Goal: Information Seeking & Learning: Learn about a topic

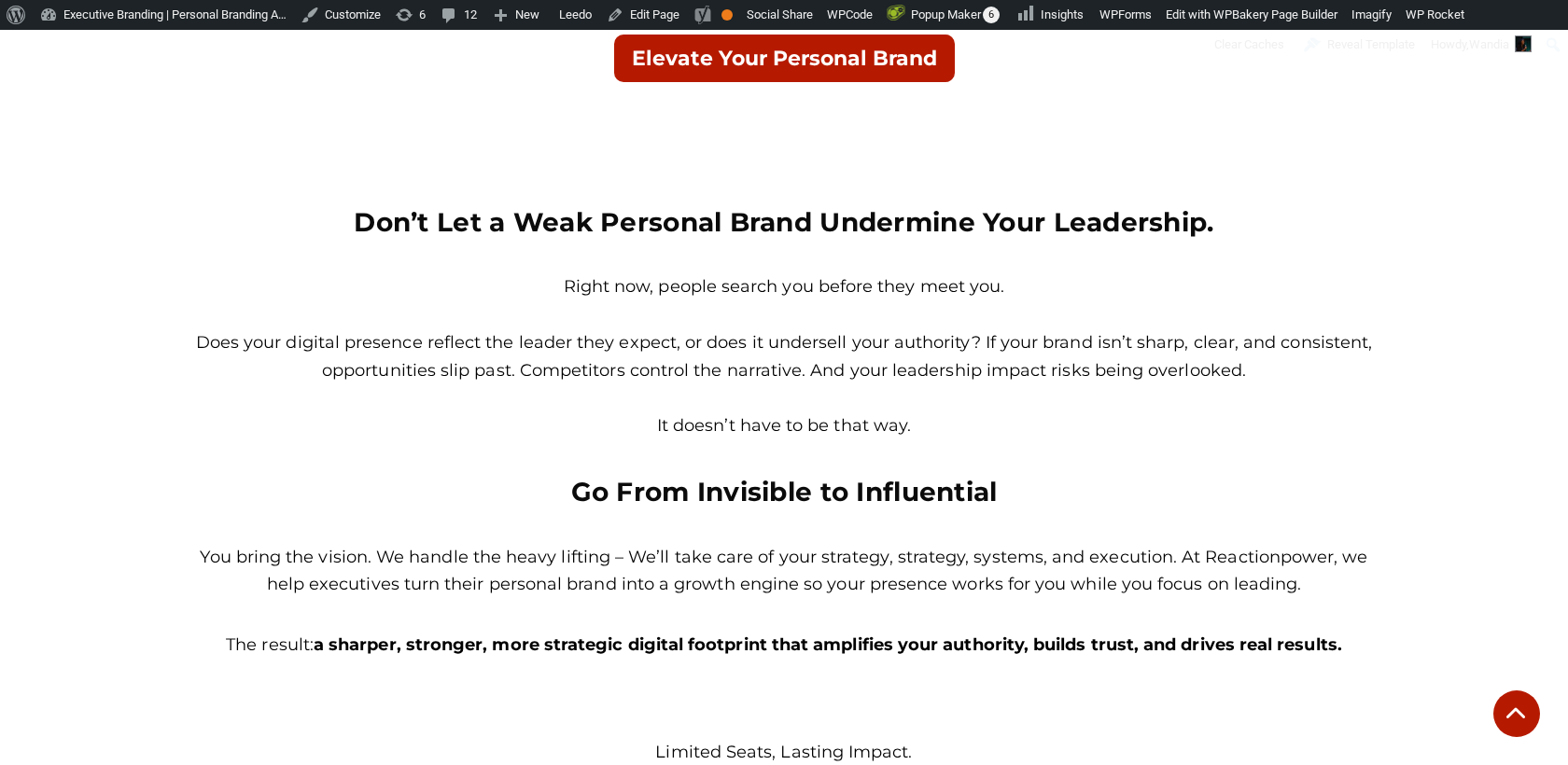
click at [620, 281] on p "Right now, people search you before they meet you." at bounding box center [783, 287] width 1185 height 28
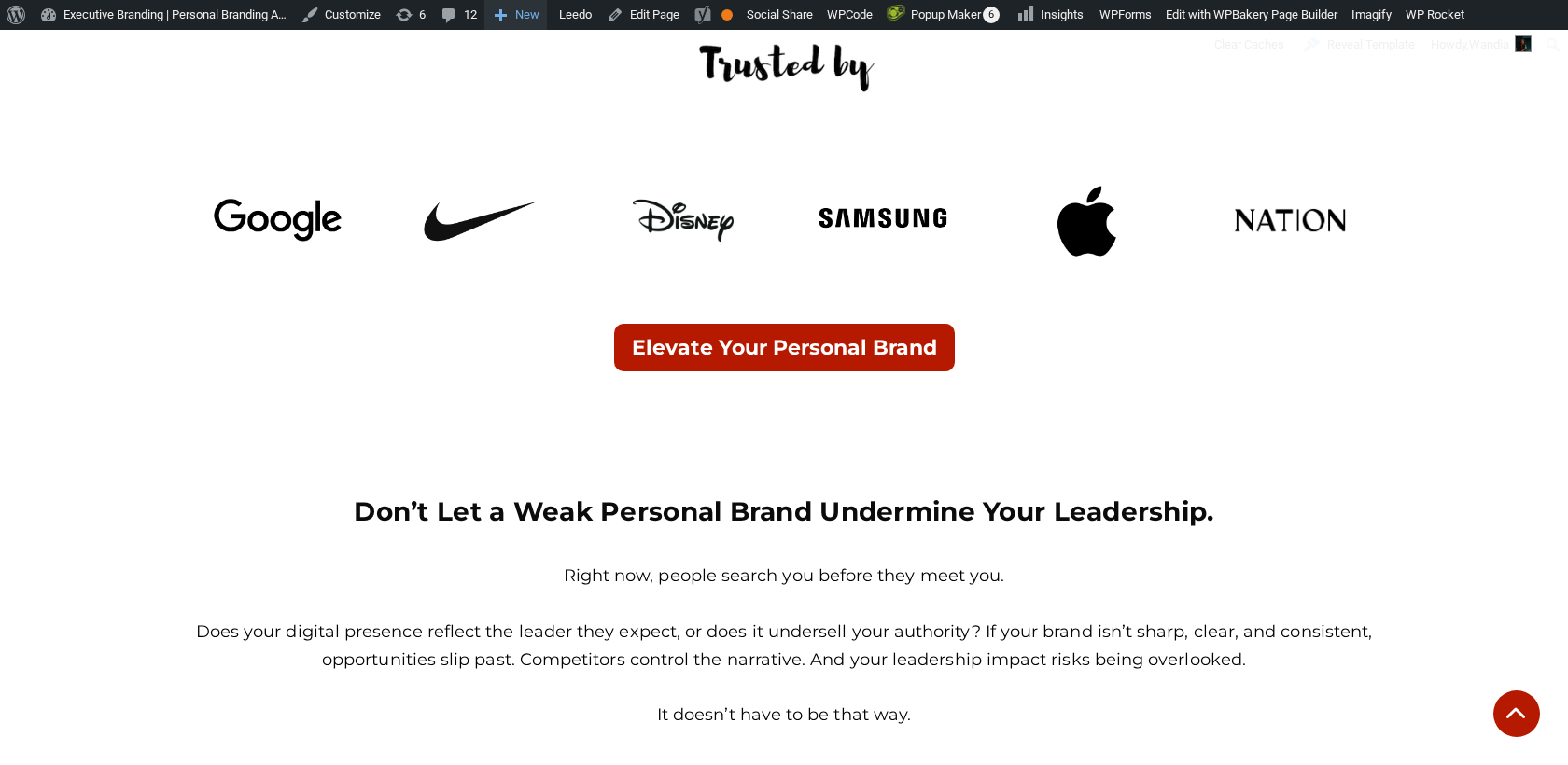
scroll to position [776, 0]
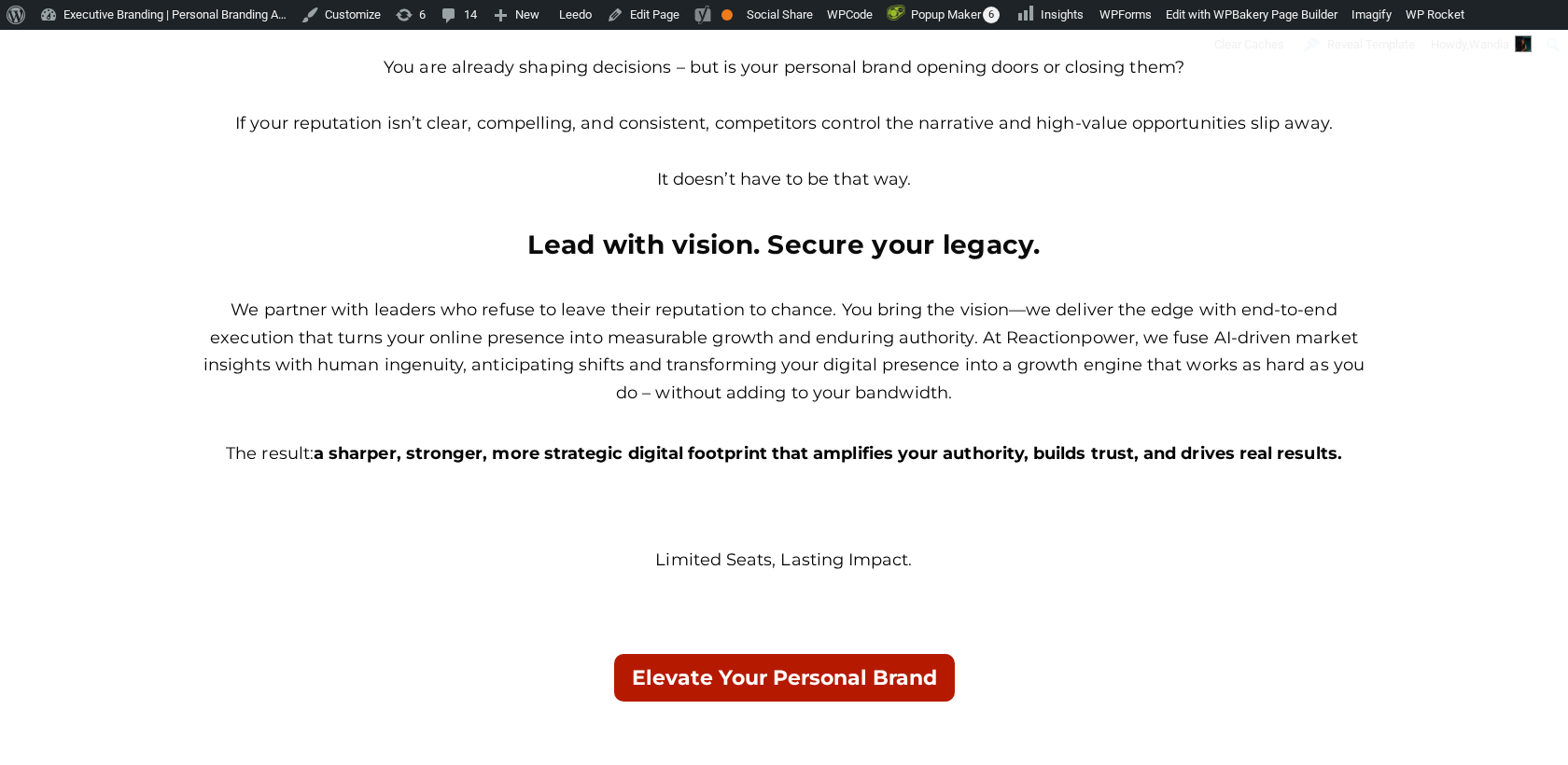
scroll to position [1329, 0]
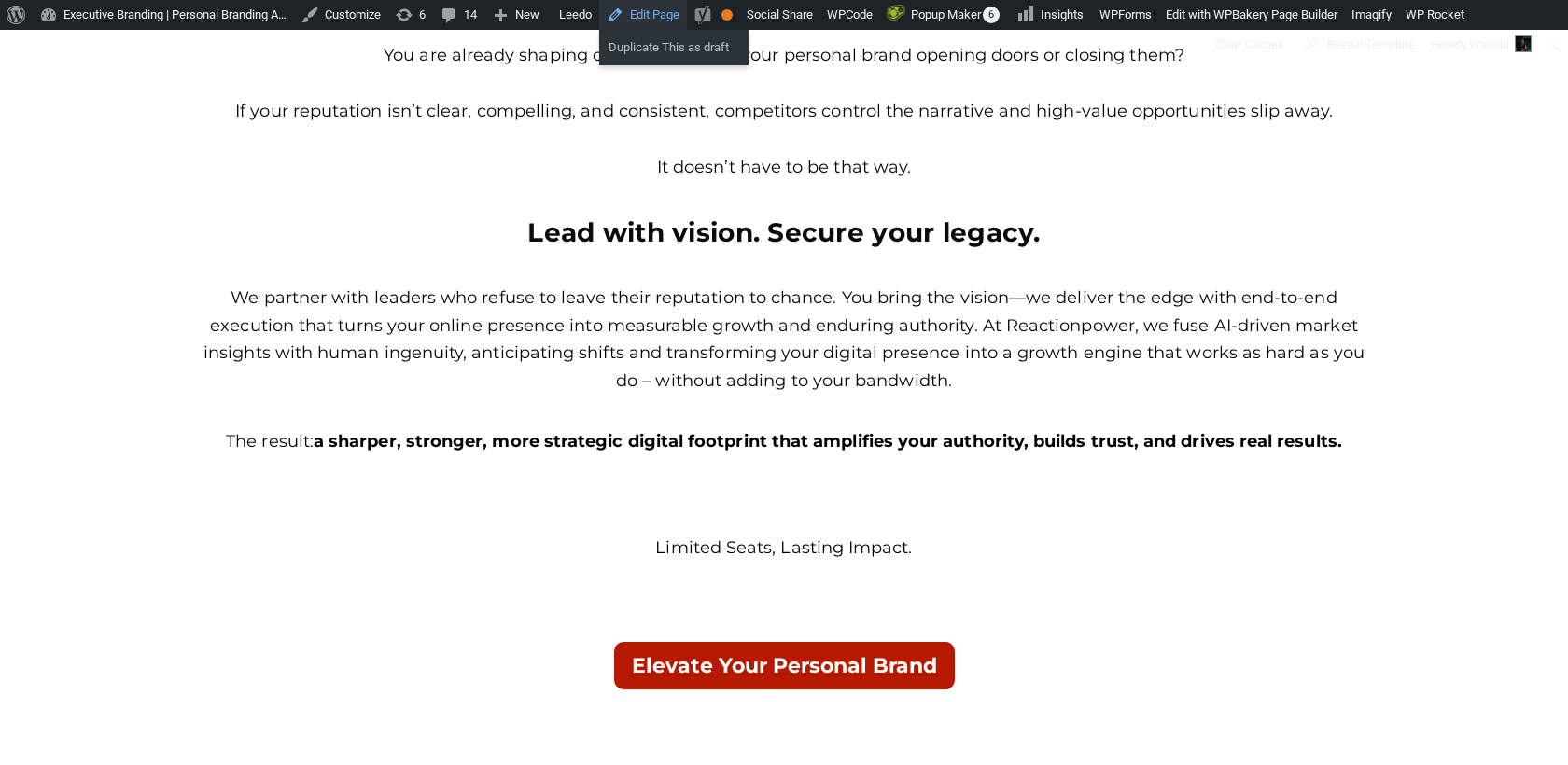
click at [673, 18] on link "Edit Page" at bounding box center [643, 14] width 88 height 30
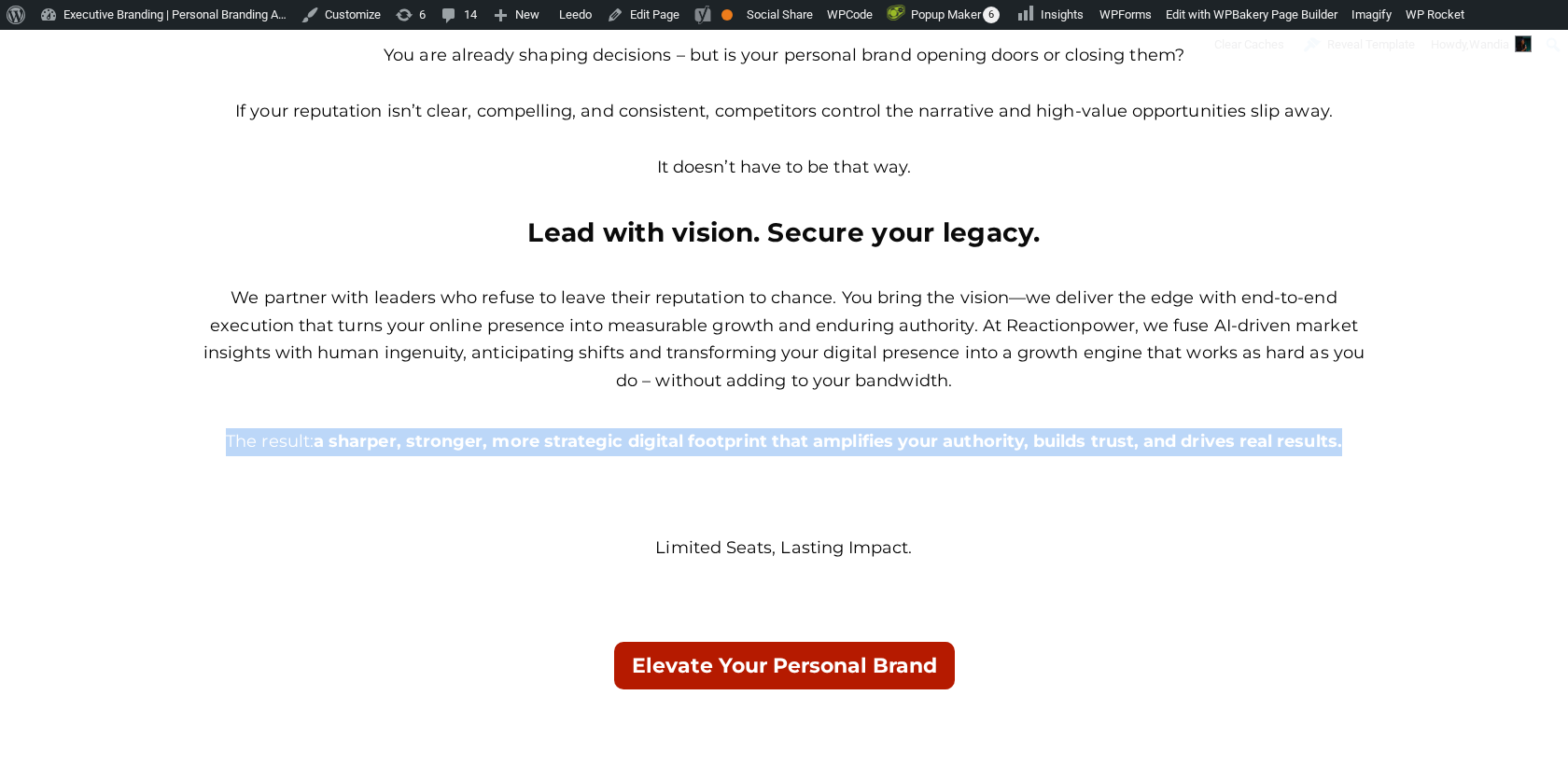
drag, startPoint x: 1350, startPoint y: 437, endPoint x: 162, endPoint y: 419, distance: 1188.1
copy p "The result: a sharper, stronger, more strategic digital footprint that amplifie…"
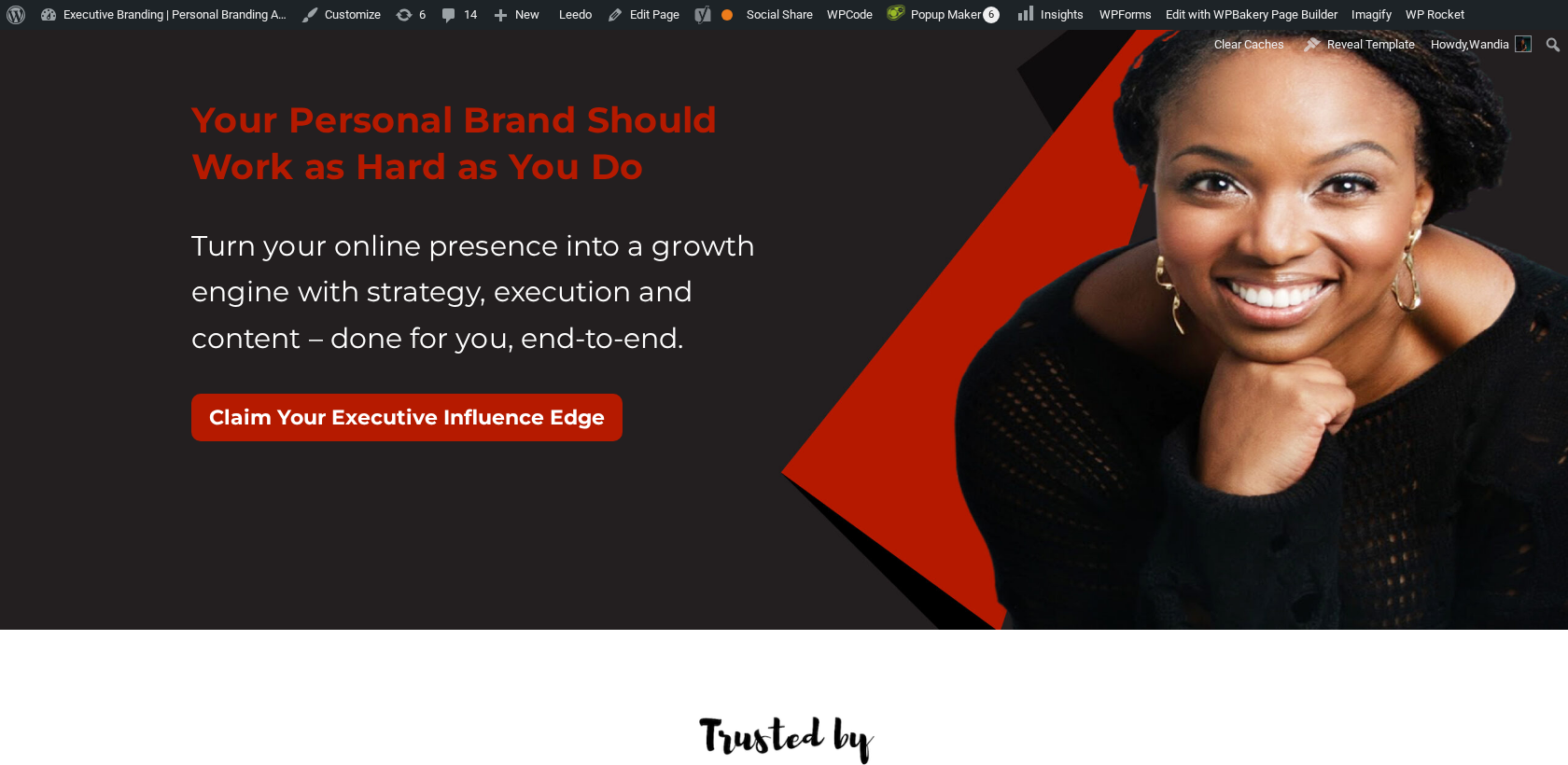
scroll to position [113, 0]
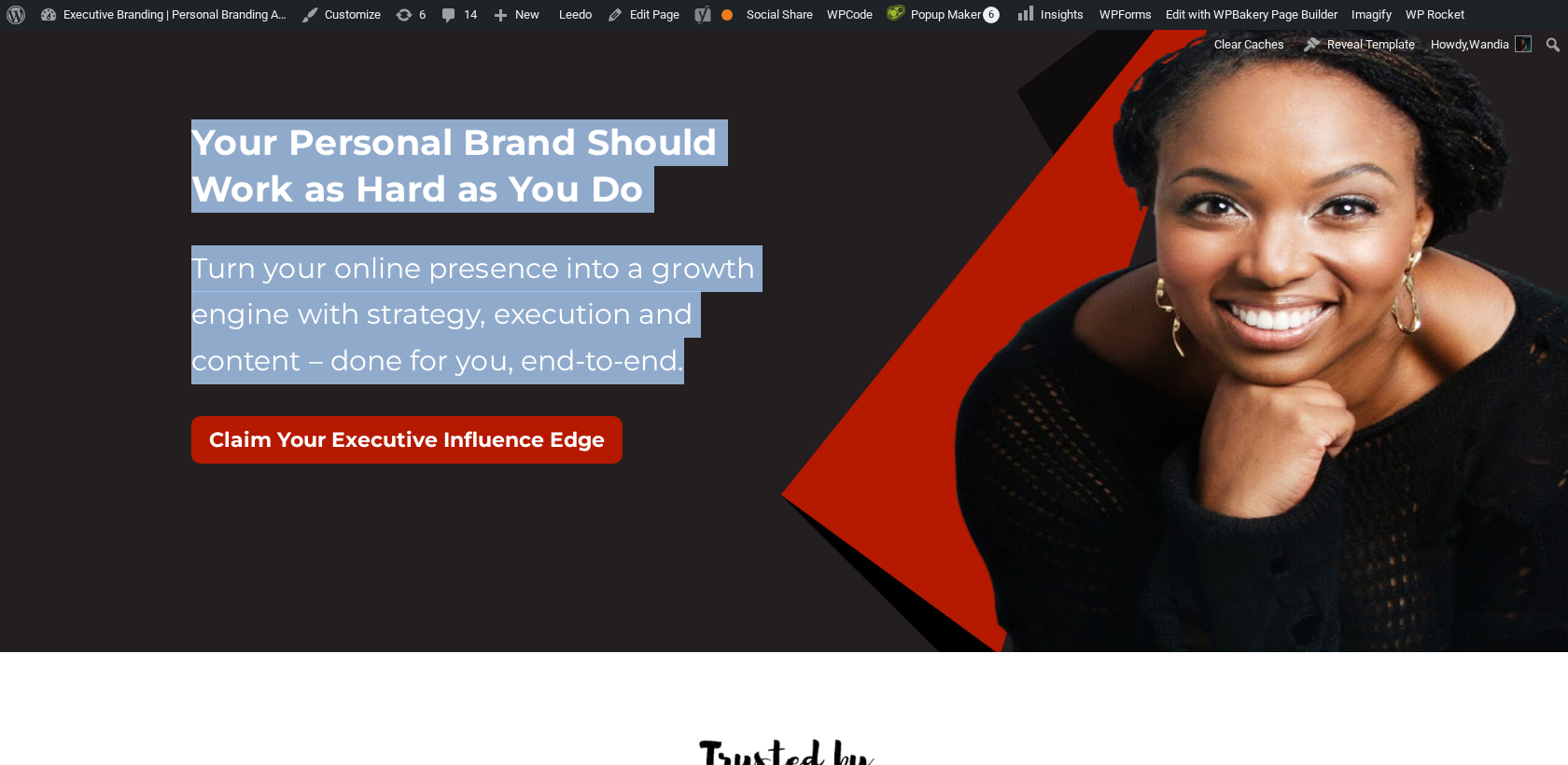
drag, startPoint x: 725, startPoint y: 375, endPoint x: 187, endPoint y: 144, distance: 585.5
click at [187, 144] on div "Your Personal Brand Should Work as Hard as You Do Turn your online presence int…" at bounding box center [480, 302] width 606 height 411
copy div "Your Personal Brand Should Work as Hard as You Do Turn your online presence int…"
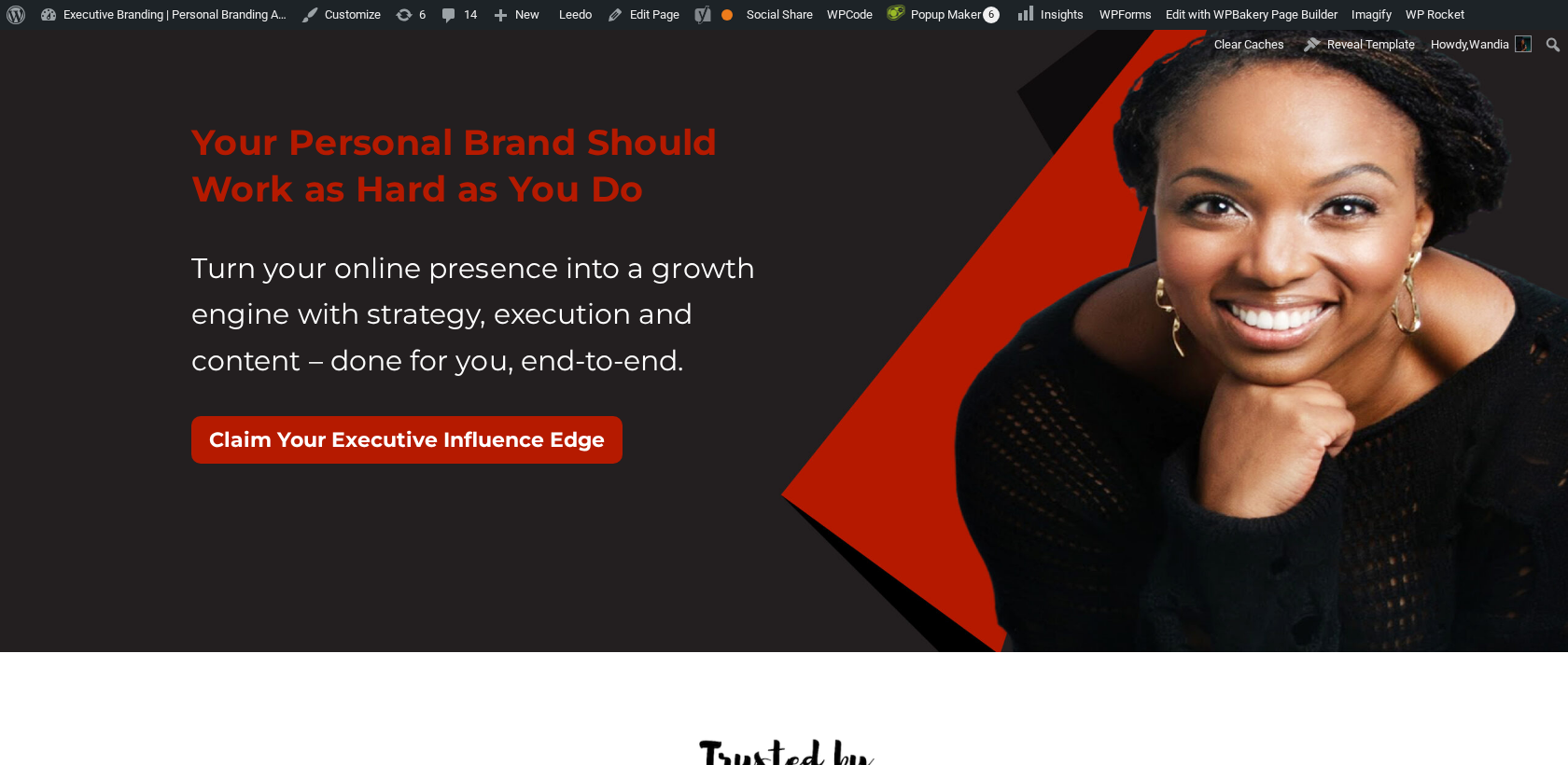
click at [676, 437] on div "Claim Your Executive Influence Edge" at bounding box center [480, 440] width 579 height 48
drag, startPoint x: 676, startPoint y: 437, endPoint x: 207, endPoint y: 434, distance: 469.0
click at [207, 434] on div "Claim Your Executive Influence Edge" at bounding box center [480, 440] width 579 height 48
click at [617, 360] on p "Turn your online presence into a growth engine with strategy, execution and con…" at bounding box center [480, 315] width 579 height 139
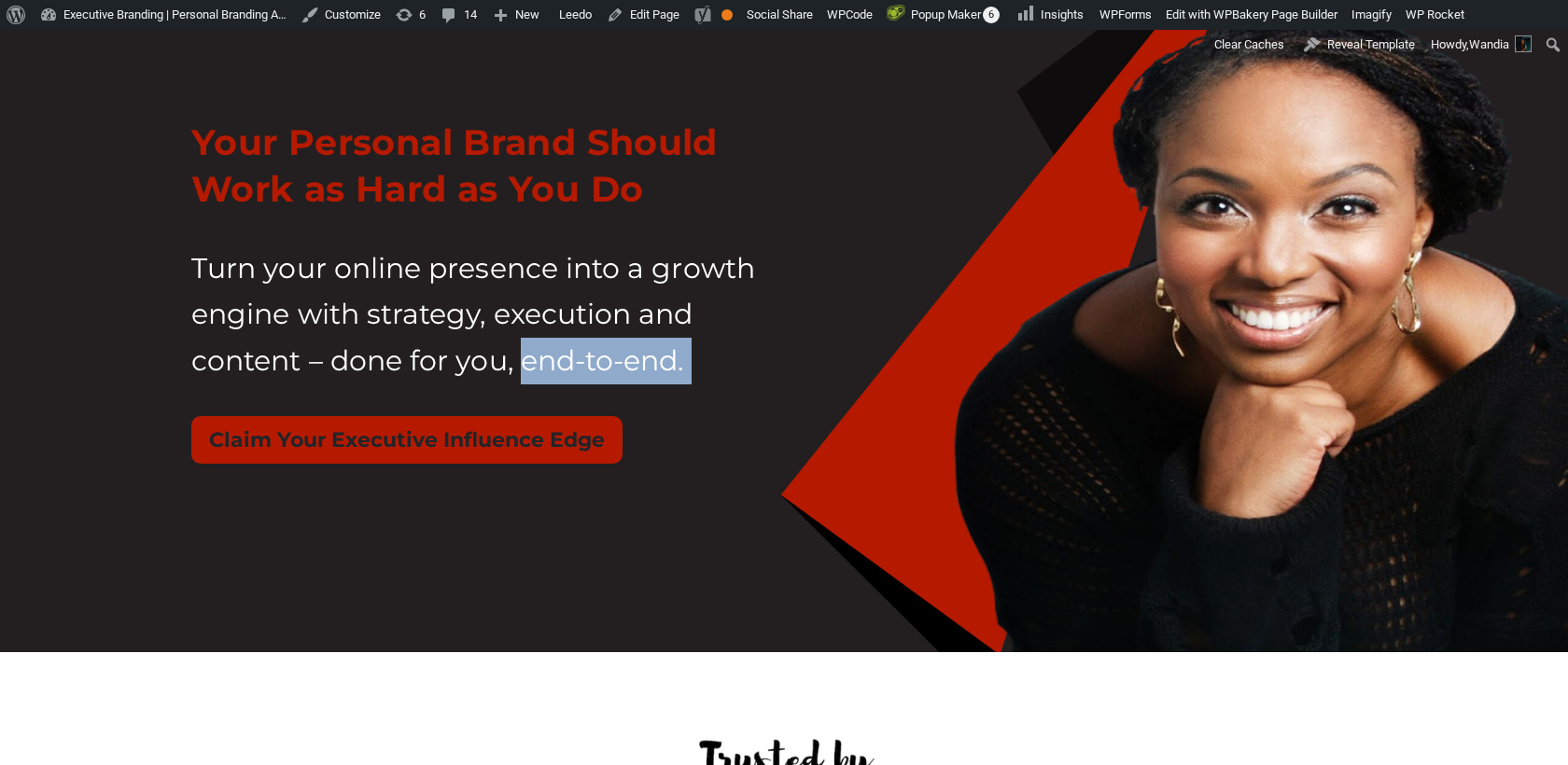
drag, startPoint x: 522, startPoint y: 357, endPoint x: 583, endPoint y: 434, distance: 98.2
click at [583, 434] on div "Your Personal Brand Should Work as Hard as You Do Turn your online presence int…" at bounding box center [480, 302] width 579 height 411
click at [653, 436] on div "Claim Your Executive Influence Edge" at bounding box center [480, 440] width 579 height 48
drag, startPoint x: 648, startPoint y: 451, endPoint x: 353, endPoint y: 435, distance: 295.4
click at [353, 435] on div "Claim Your Executive Influence Edge" at bounding box center [480, 440] width 579 height 48
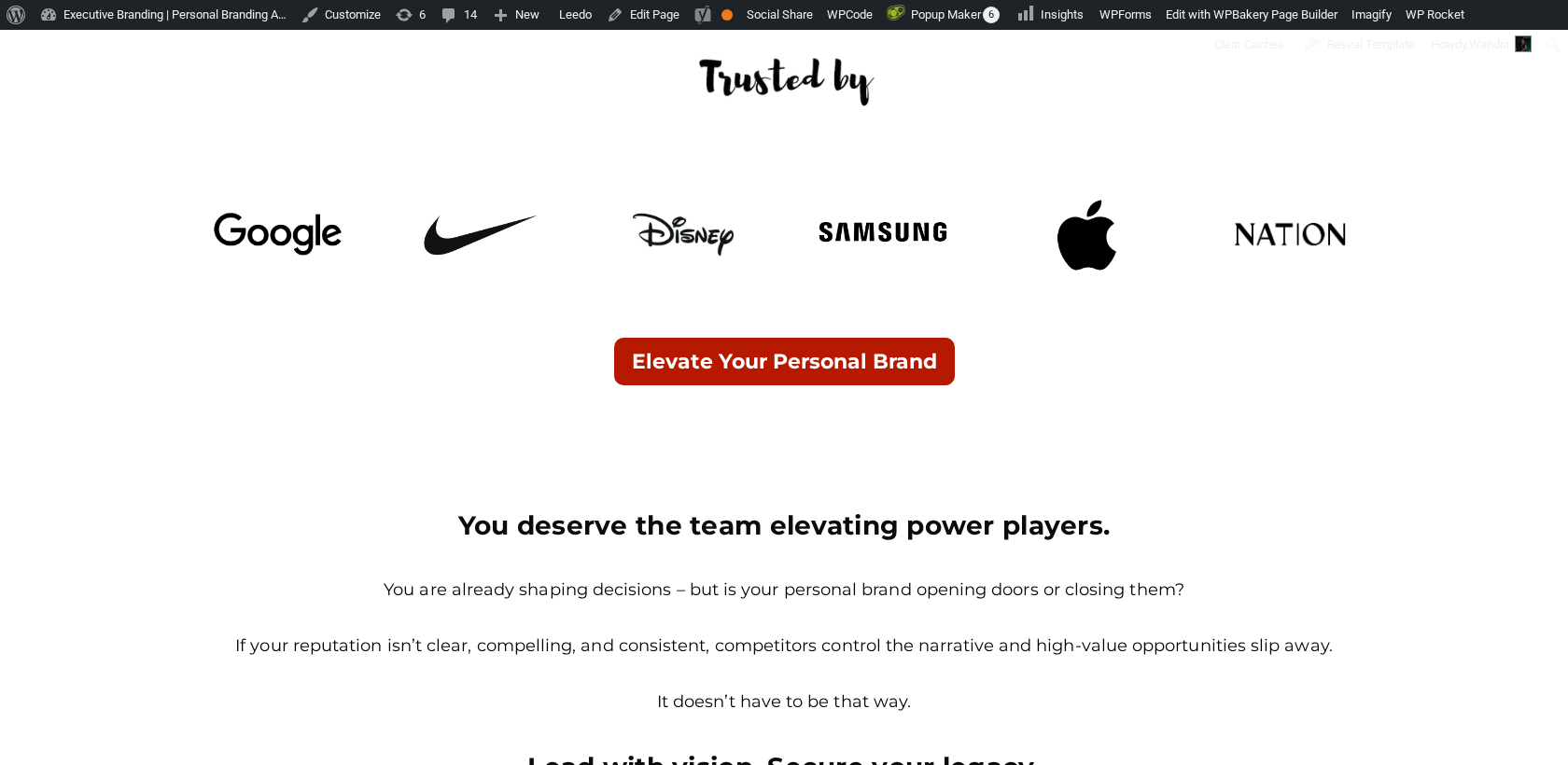
scroll to position [978, 0]
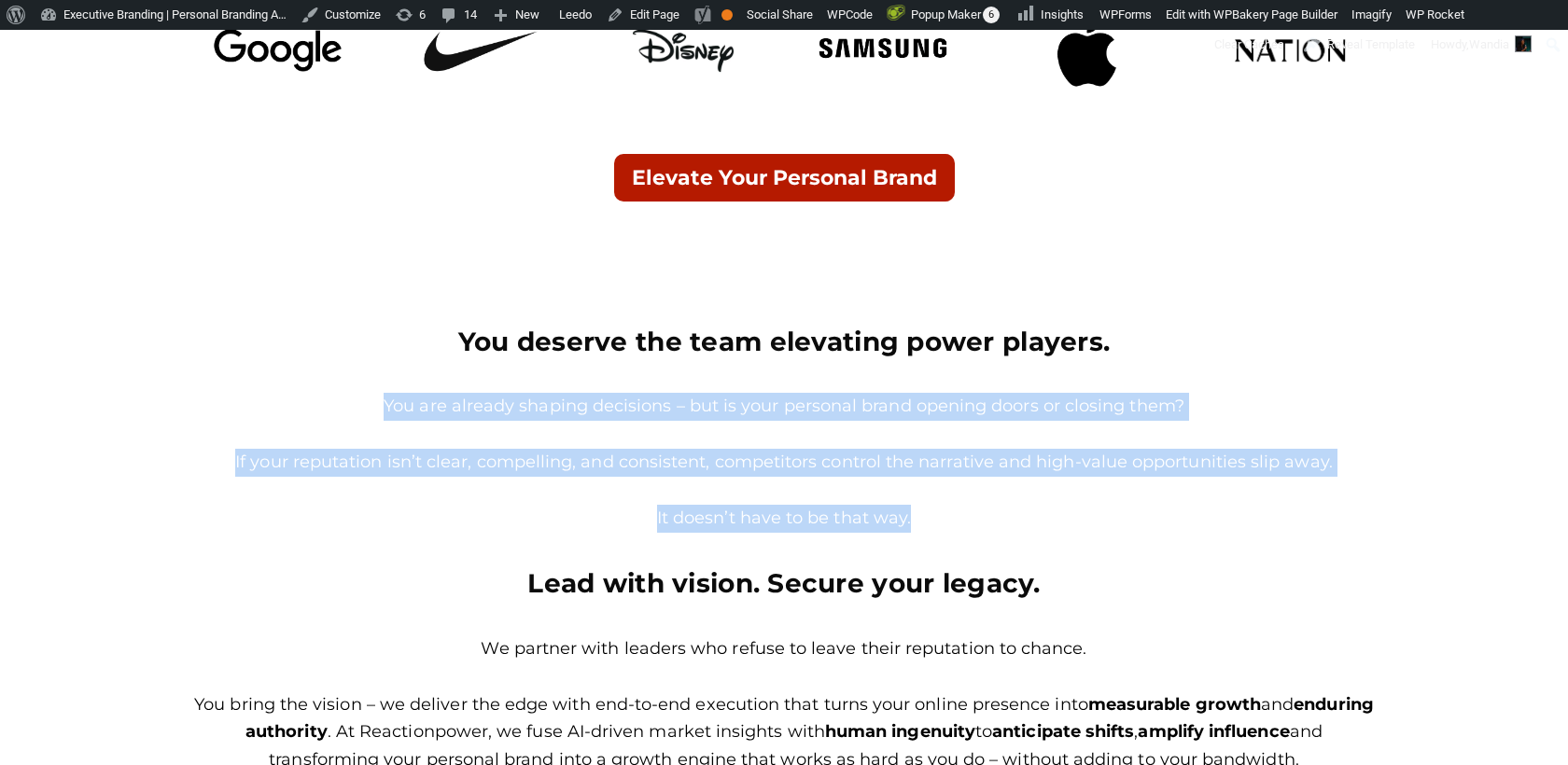
drag, startPoint x: 387, startPoint y: 404, endPoint x: 930, endPoint y: 519, distance: 555.0
click at [933, 520] on div "You are already shaping decisions – but is your personal brand opening doors or…" at bounding box center [783, 462] width 1185 height 139
copy div "You are already shaping decisions – but is your personal brand opening doors or…"
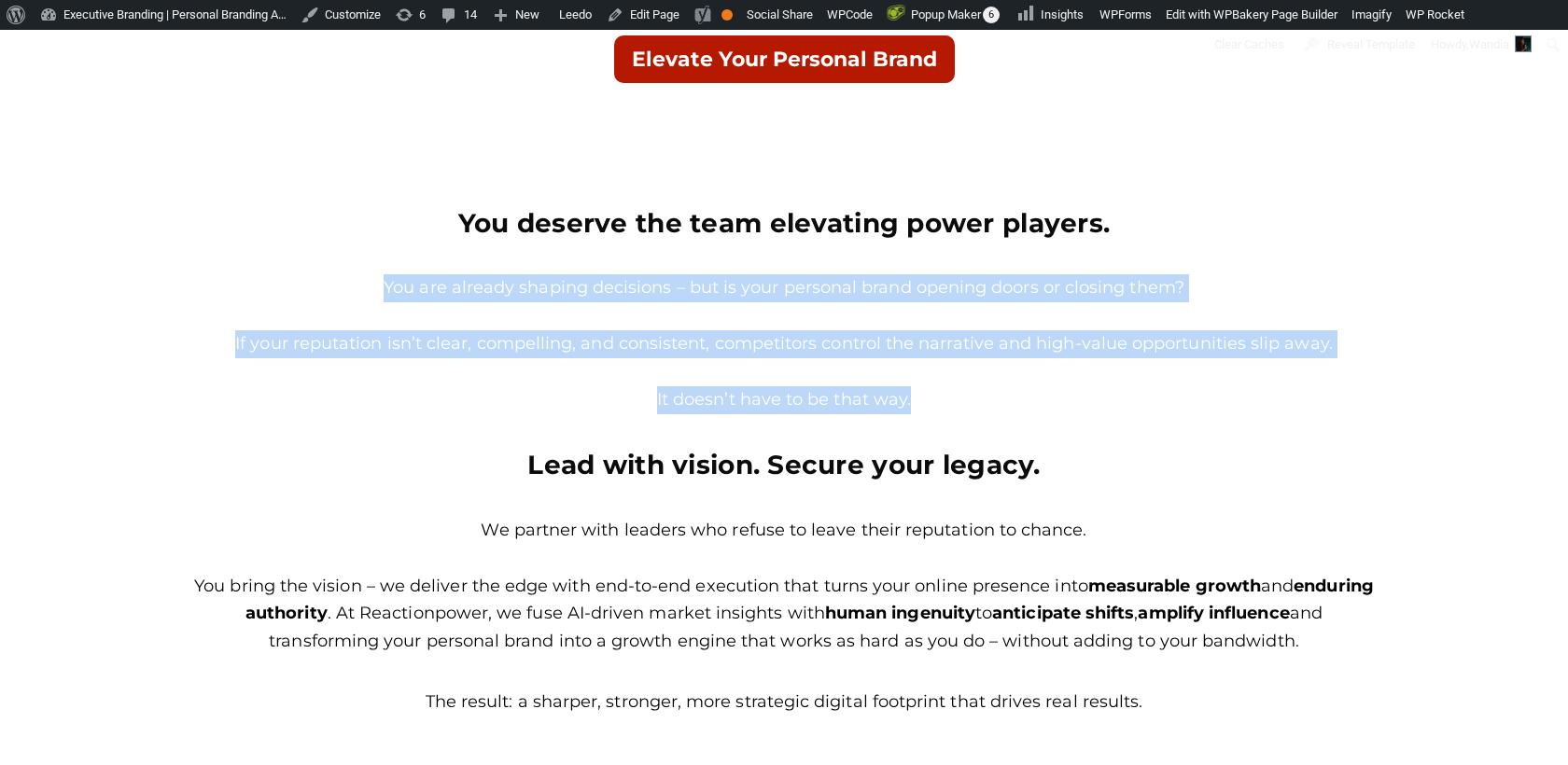
scroll to position [1107, 0]
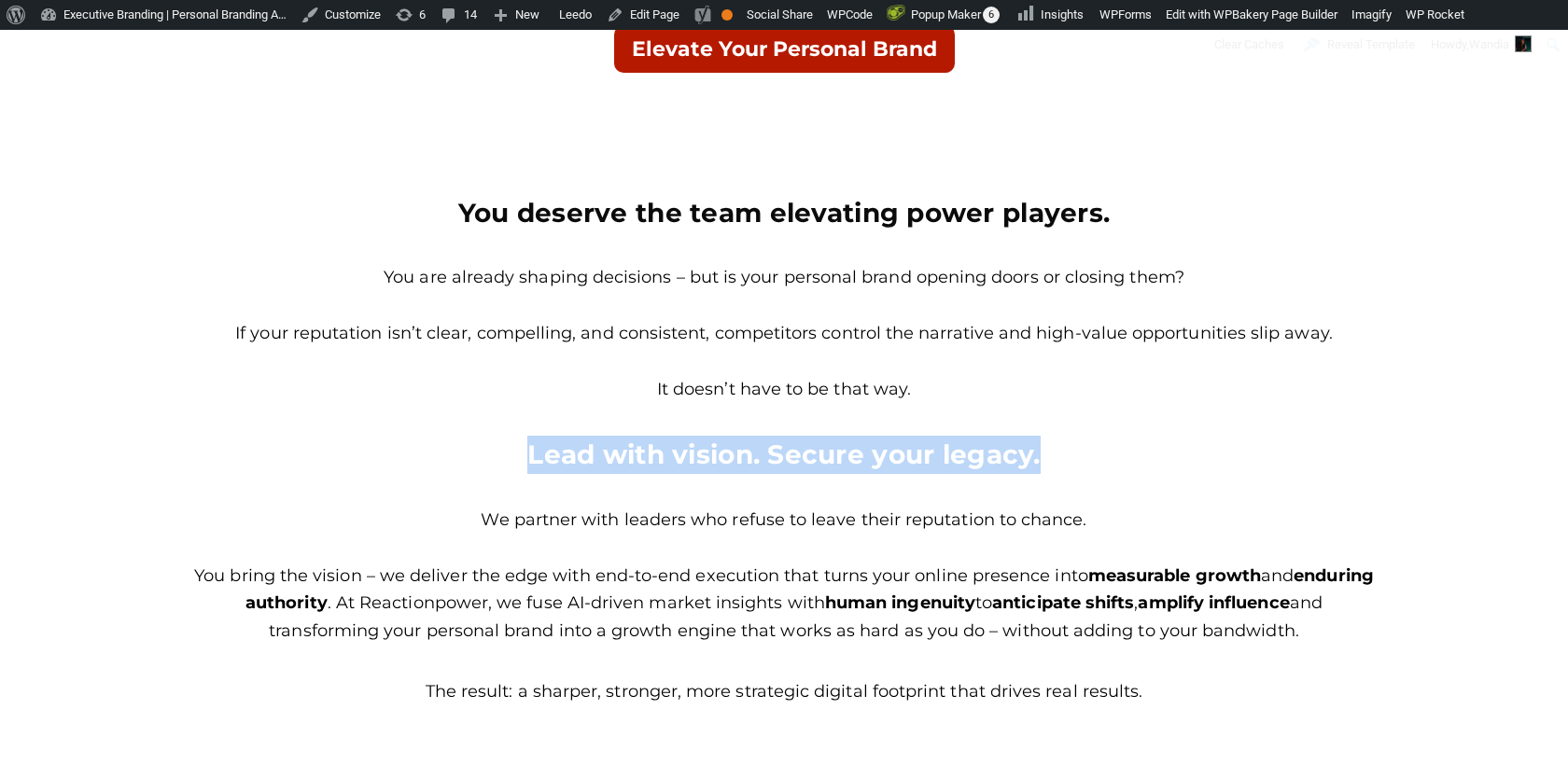
drag, startPoint x: 1064, startPoint y: 473, endPoint x: 515, endPoint y: 450, distance: 549.5
click at [515, 450] on h4 "Lead with vision. Secure your legacy." at bounding box center [783, 455] width 1185 height 38
copy h4 "Lead with vision. Secure your legacy."
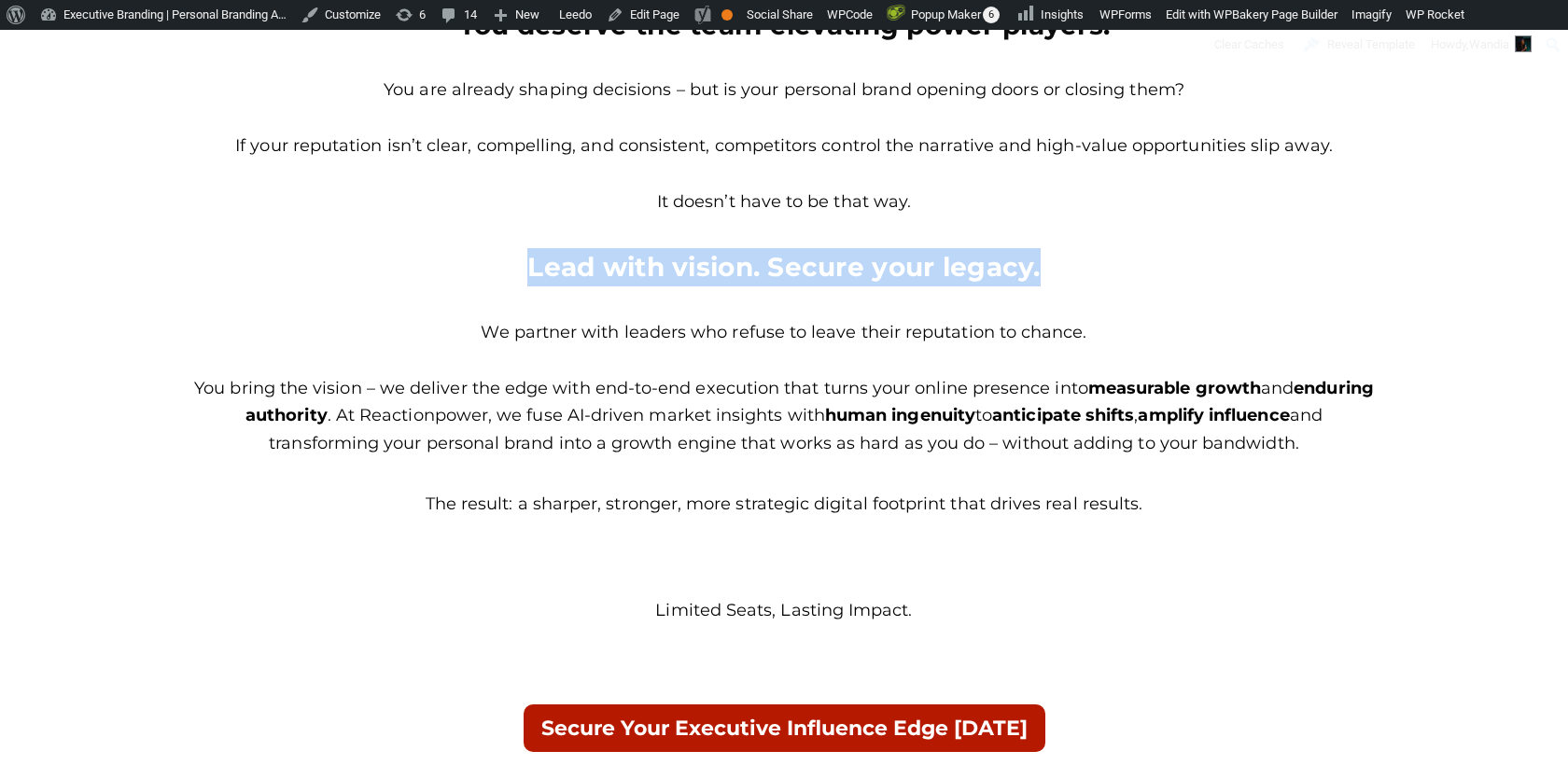
scroll to position [1428, 0]
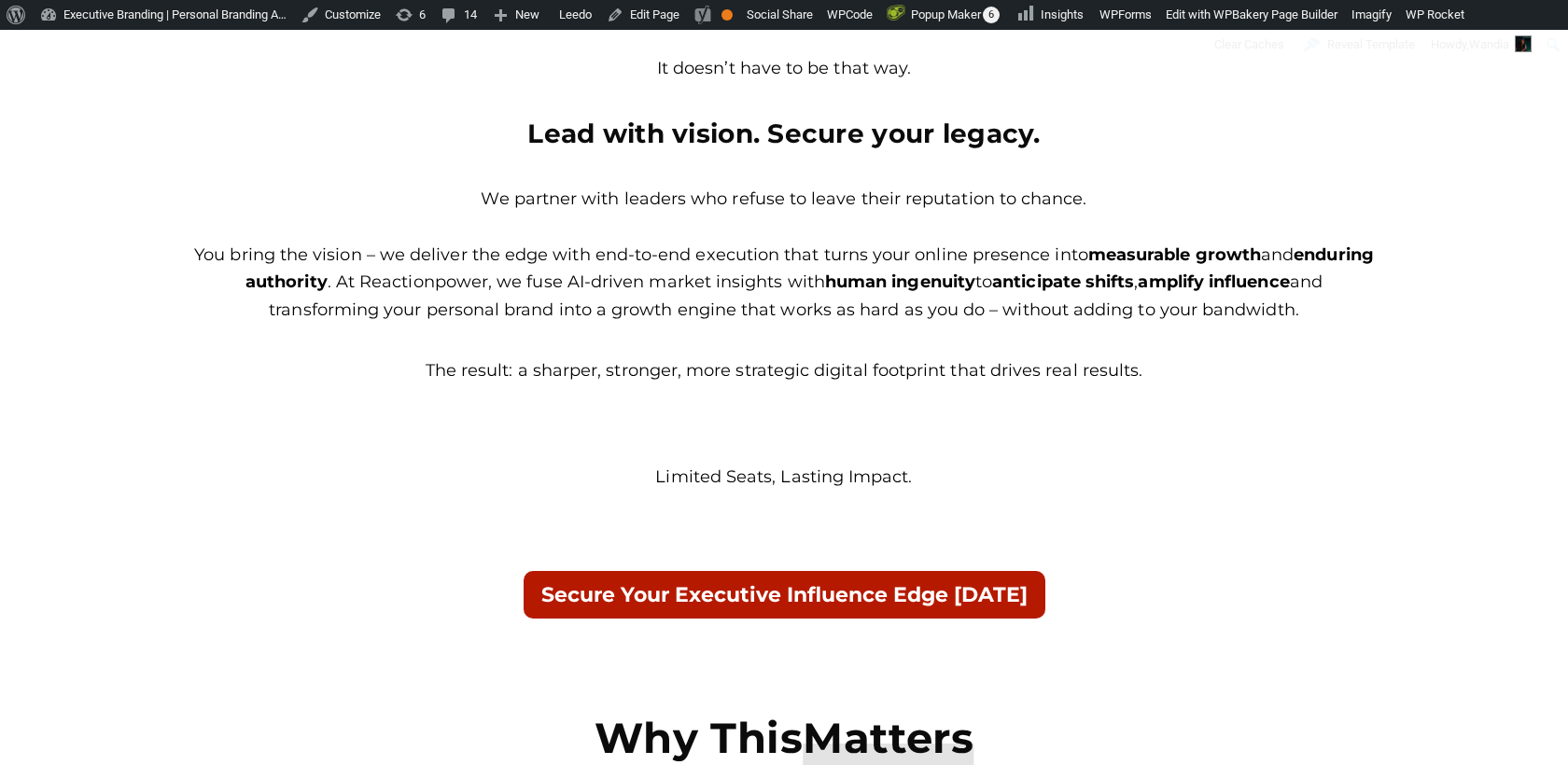
click at [494, 201] on p "We partner with leaders who refuse to leave their reputation to chance." at bounding box center [783, 200] width 1185 height 28
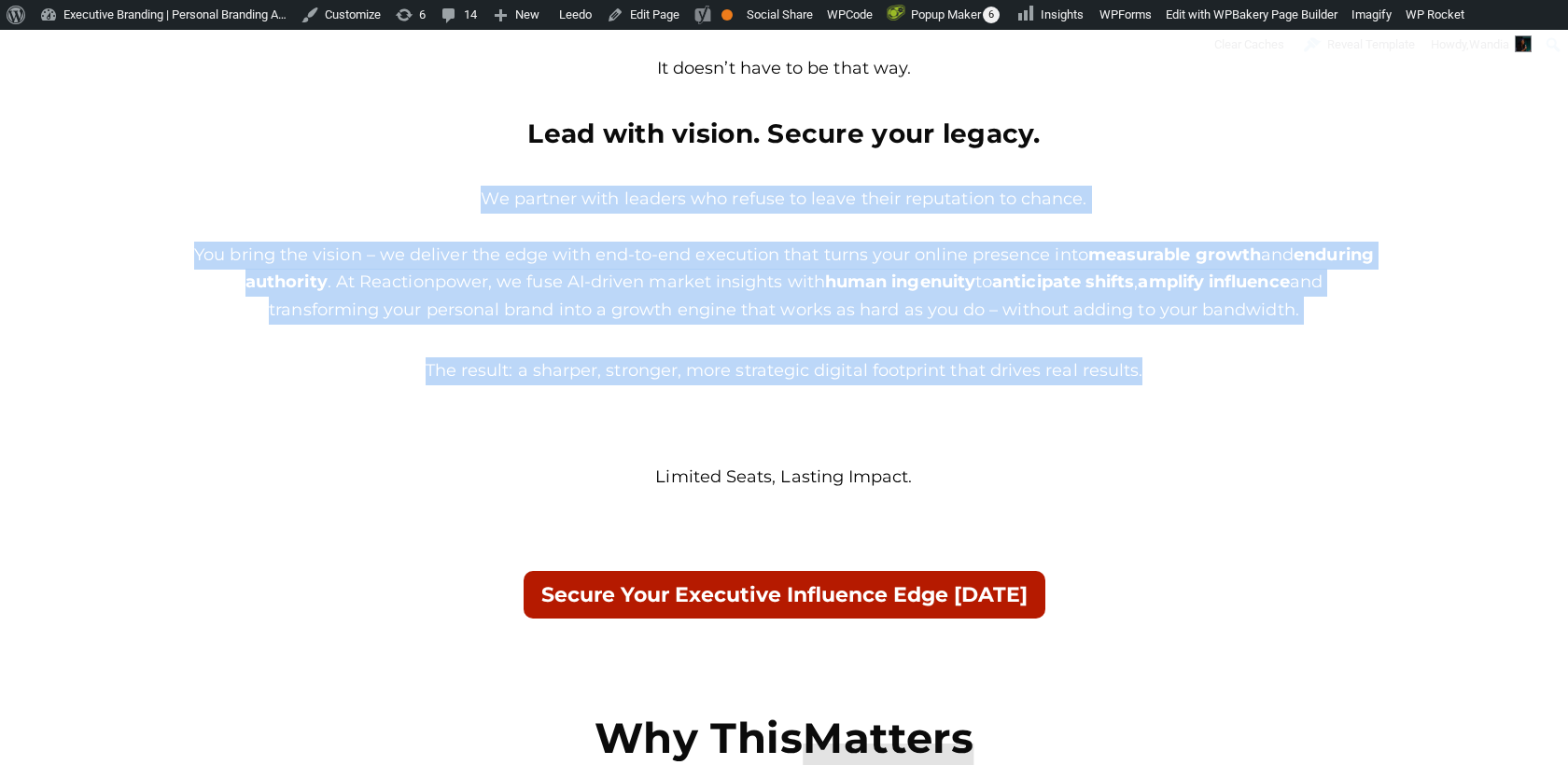
drag, startPoint x: 484, startPoint y: 199, endPoint x: 1233, endPoint y: 406, distance: 777.1
click at [1233, 406] on div "You deserve the team elevating power players. You are already shaping decisions…" at bounding box center [783, 556] width 1185 height 1487
copy div "We partner with leaders who refuse to leave their reputation to chance. You bri…"
click at [731, 322] on p "You bring the vision – we deliver the edge with end-to-end execution that turns…" at bounding box center [783, 283] width 1185 height 83
drag, startPoint x: 1170, startPoint y: 378, endPoint x: 487, endPoint y: 207, distance: 704.1
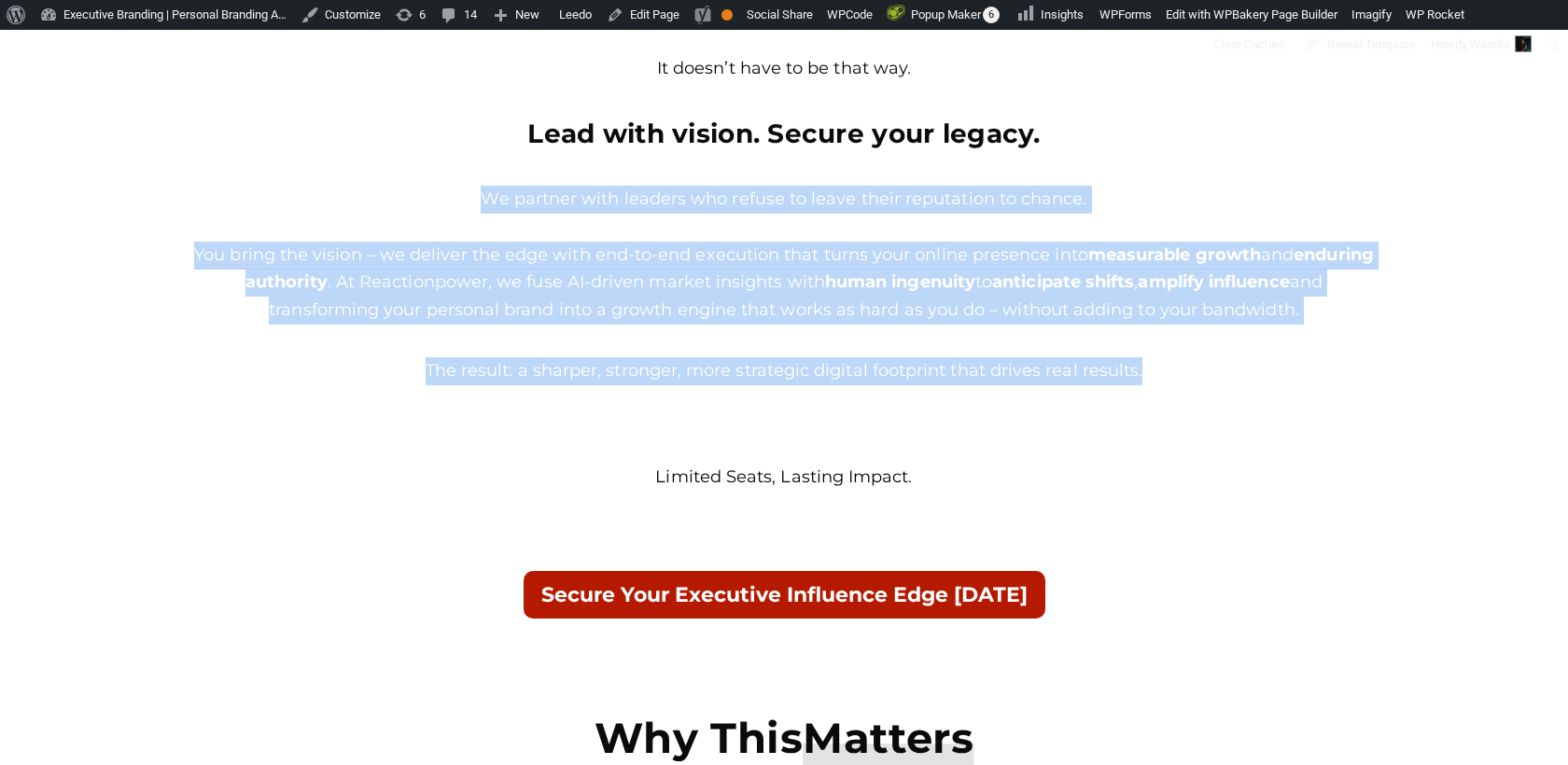
click at [487, 207] on div "You deserve the team elevating power players. You are already shaping decisions…" at bounding box center [783, 556] width 1185 height 1487
copy div "We partner with leaders who refuse to leave their reputation to chance. You bri…"
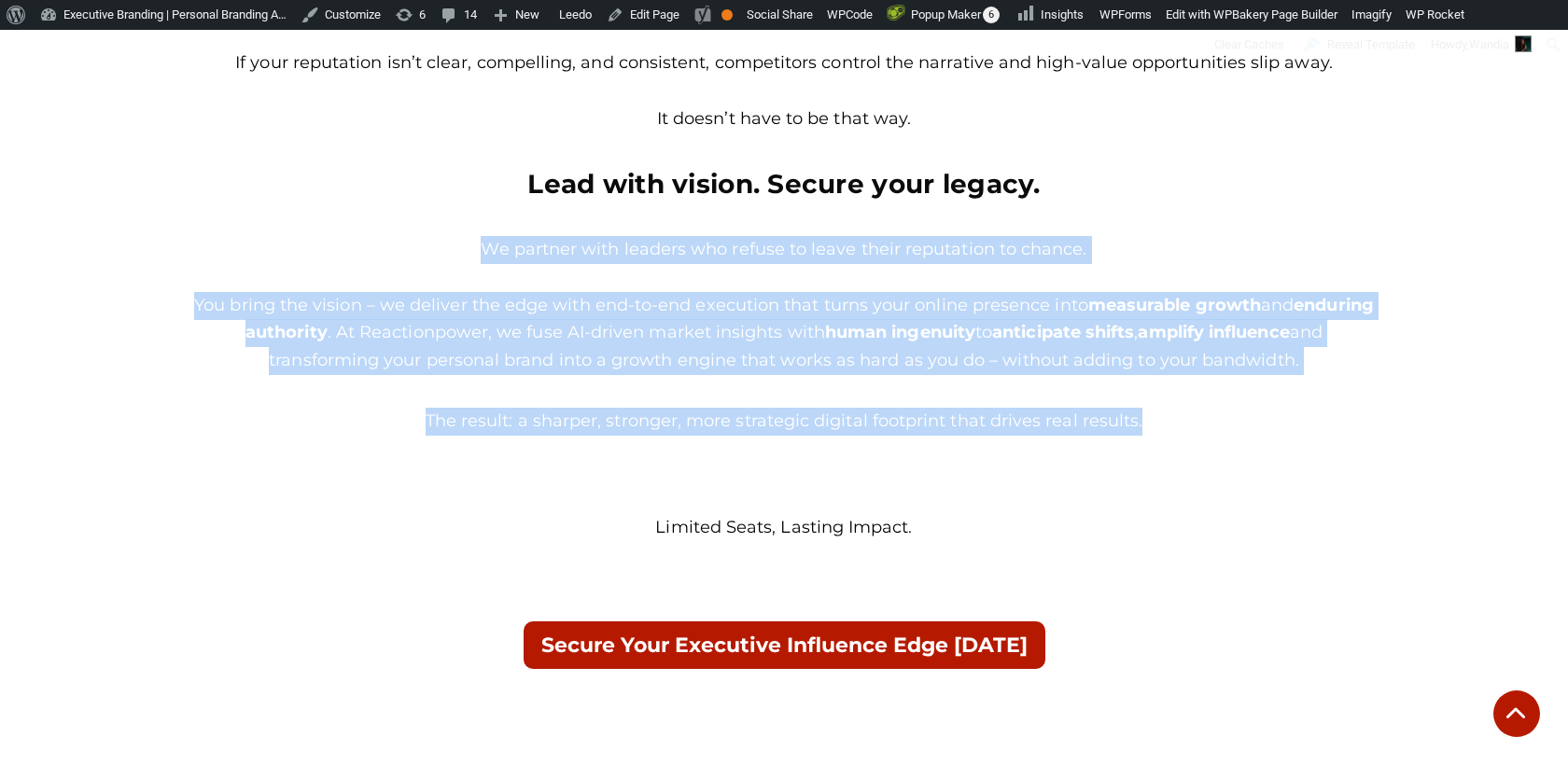
scroll to position [1380, 0]
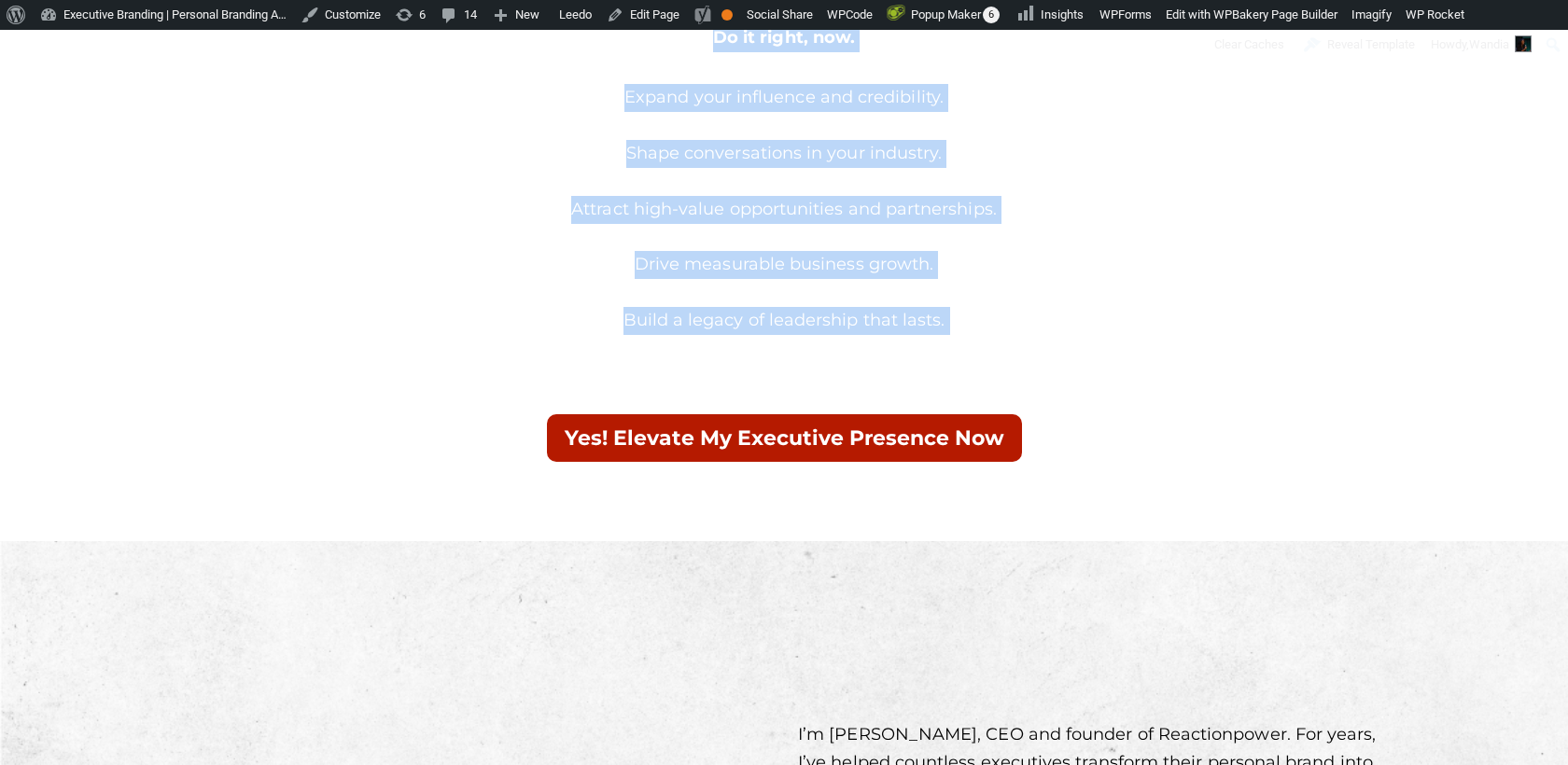
scroll to position [2364, 0]
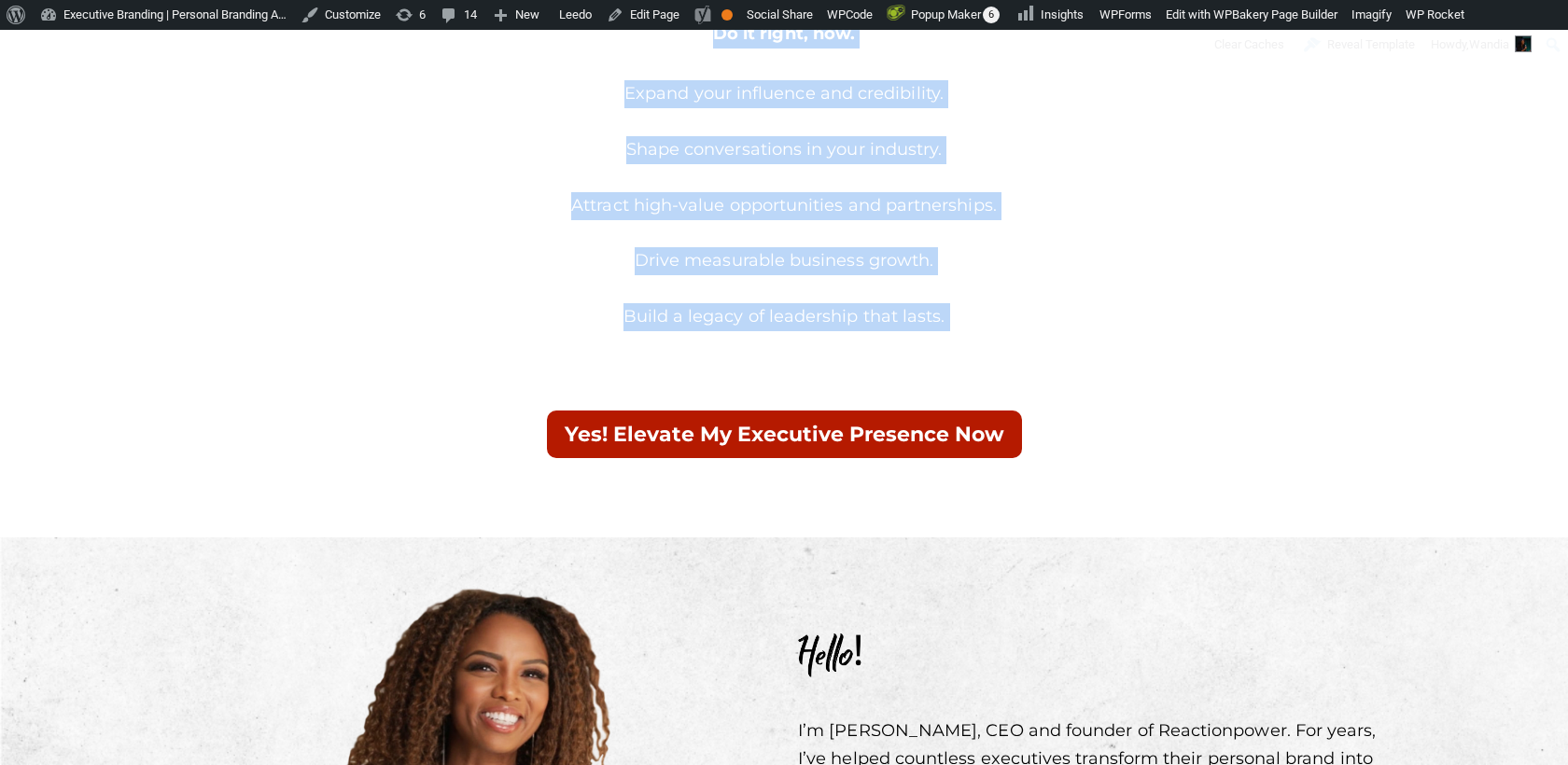
drag, startPoint x: 440, startPoint y: 432, endPoint x: 736, endPoint y: 526, distance: 310.6
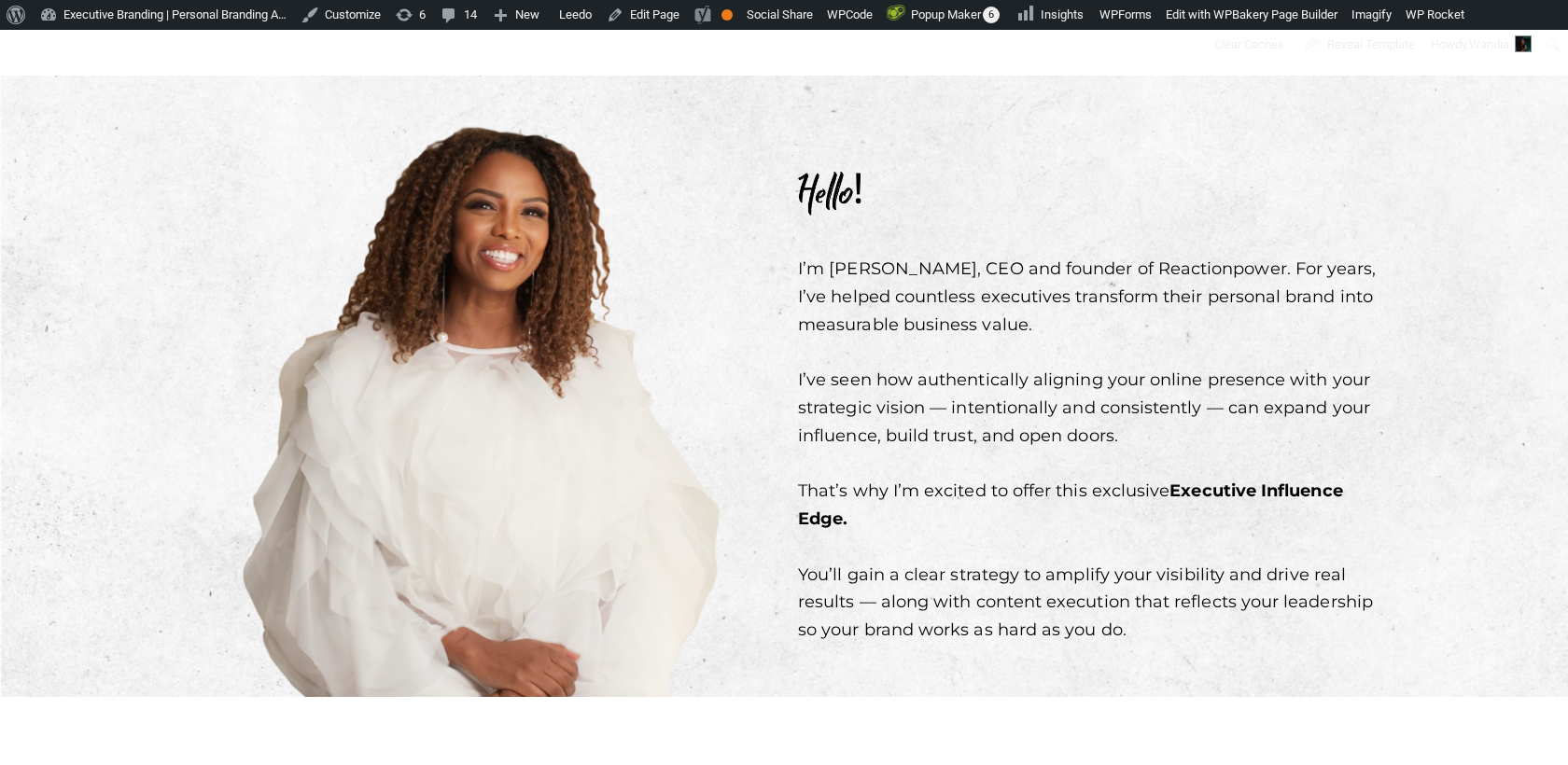
scroll to position [2855, 0]
